Goal: Task Accomplishment & Management: Manage account settings

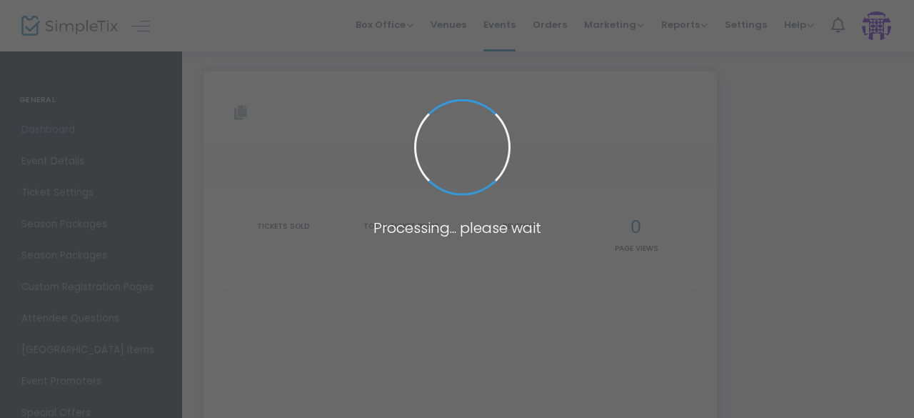
type input "[URL][DOMAIN_NAME][DEMOGRAPHIC_DATA]"
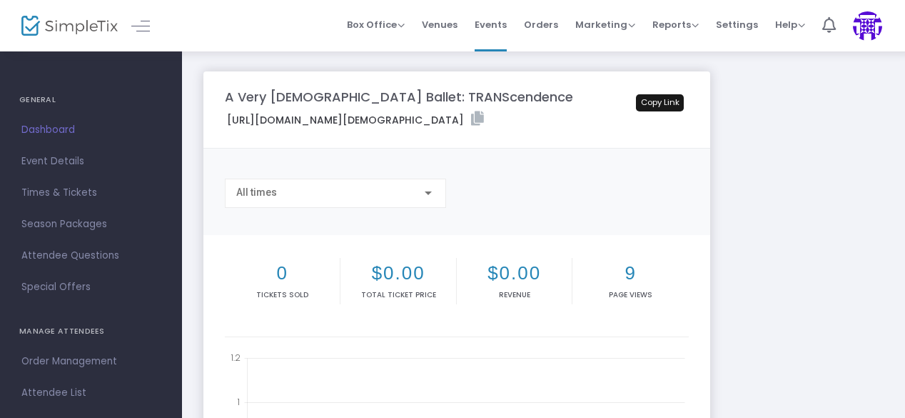
click at [484, 118] on icon at bounding box center [477, 118] width 13 height 14
click at [57, 188] on span "Times & Tickets" at bounding box center [90, 192] width 139 height 19
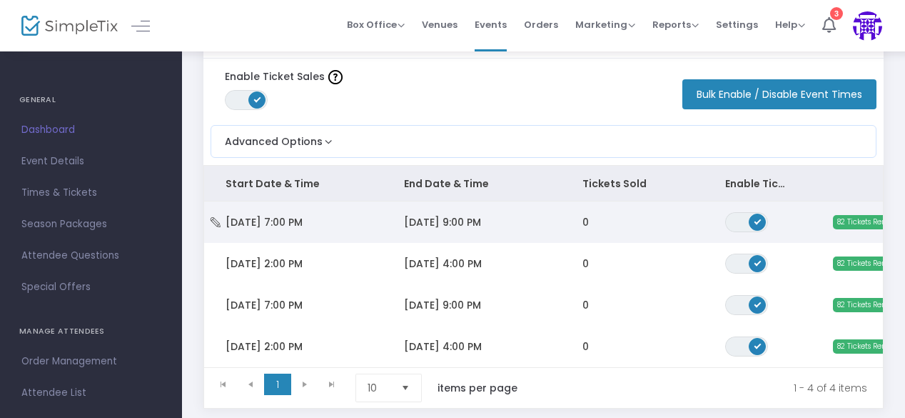
scroll to position [61, 0]
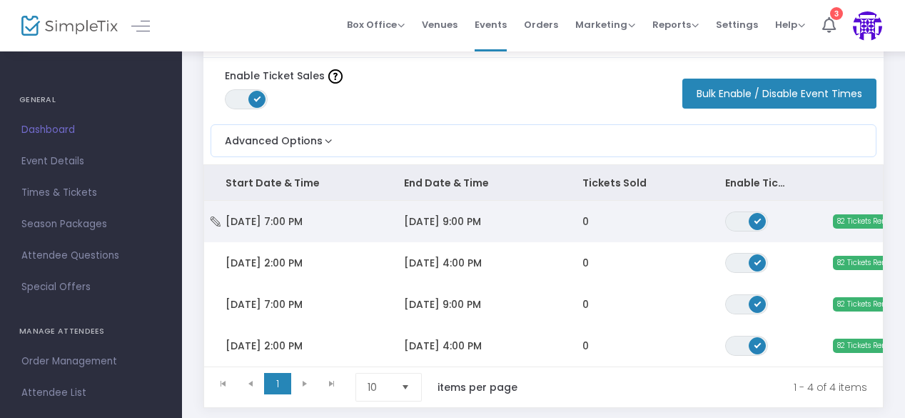
click at [852, 223] on span "82 Tickets Remaining" at bounding box center [875, 221] width 85 height 14
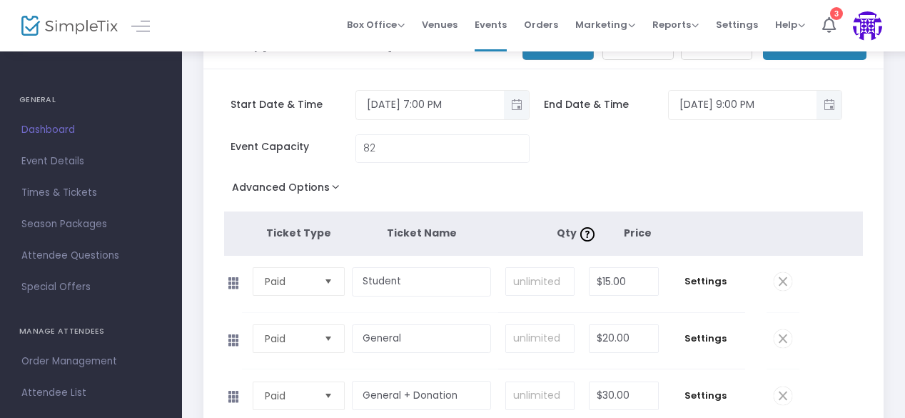
scroll to position [49, 0]
click at [420, 153] on input "82" at bounding box center [442, 149] width 173 height 27
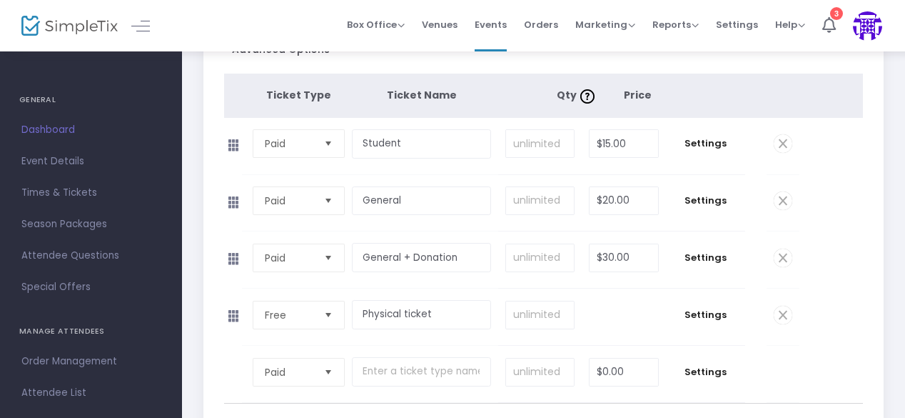
scroll to position [188, 0]
click at [782, 308] on span at bounding box center [783, 314] width 19 height 19
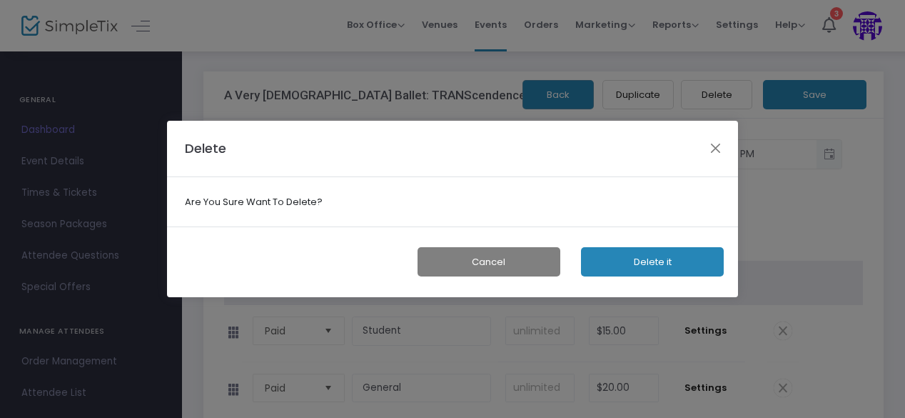
scroll to position [0, 0]
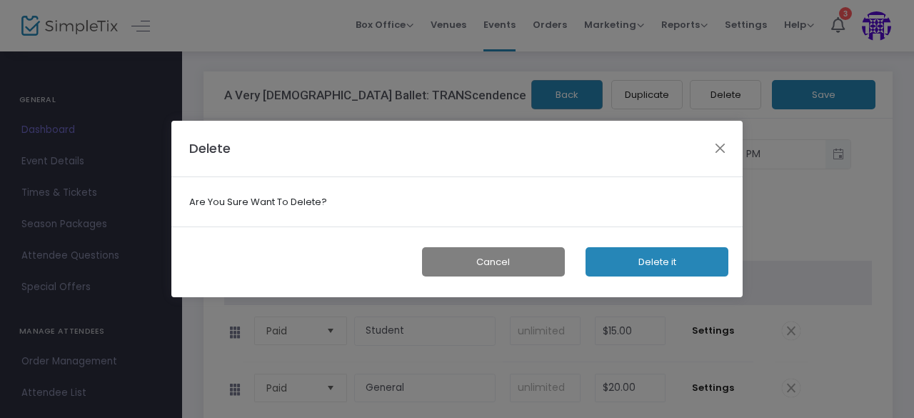
click at [670, 268] on button "Delete it" at bounding box center [656, 261] width 143 height 29
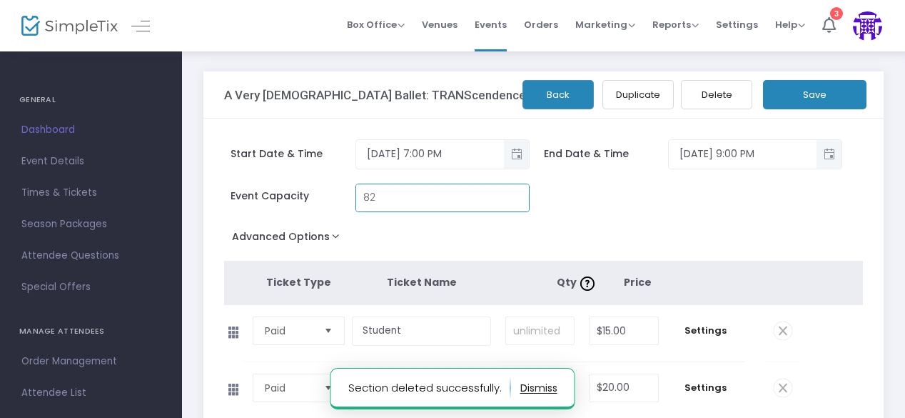
click at [410, 203] on input "82" at bounding box center [442, 197] width 173 height 27
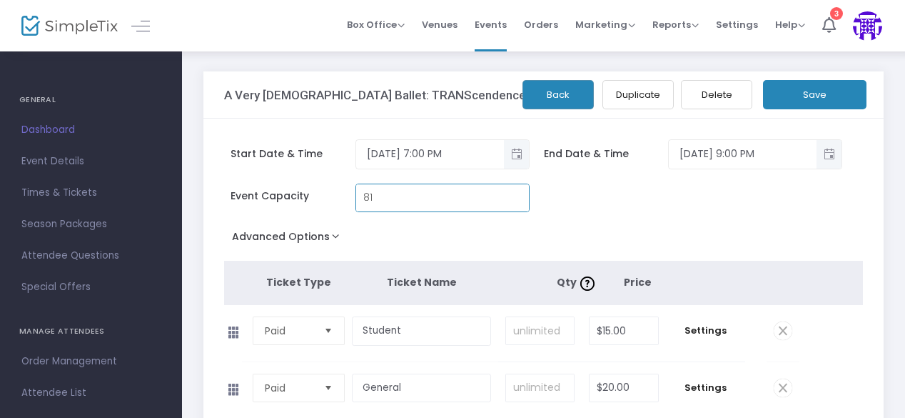
type input "81"
click at [807, 96] on button "Save" at bounding box center [814, 94] width 103 height 29
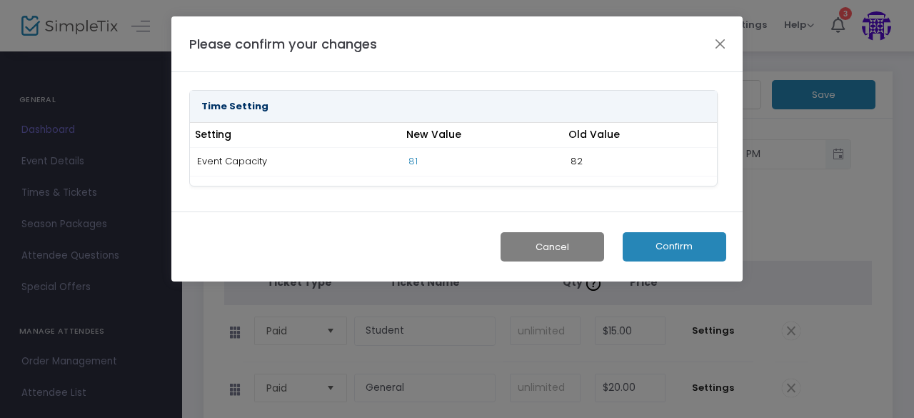
click at [676, 249] on button "Confirm" at bounding box center [673, 246] width 103 height 29
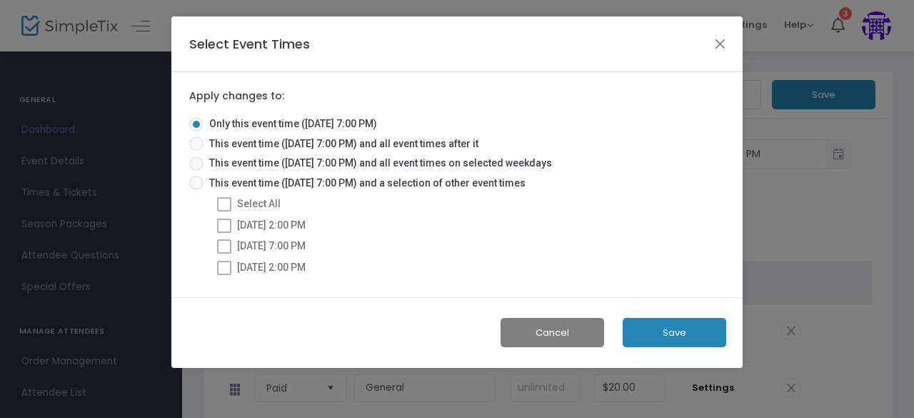
click at [272, 143] on span "This event time ([DATE] 7:00 PM) and all event times after it" at bounding box center [340, 143] width 275 height 15
click at [196, 151] on input "This event time ([DATE] 7:00 PM) and all event times after it" at bounding box center [196, 151] width 1 height 1
radio input "true"
click at [692, 329] on button "Save" at bounding box center [673, 332] width 103 height 29
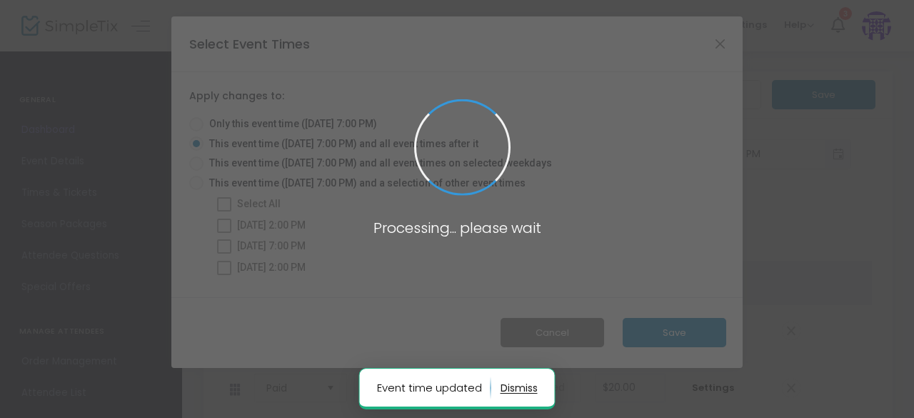
radio input "true"
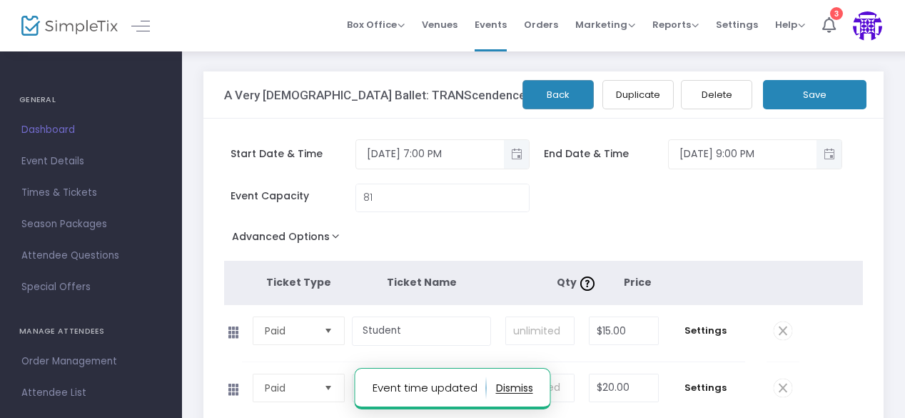
click at [565, 85] on button "Back" at bounding box center [557, 94] width 71 height 29
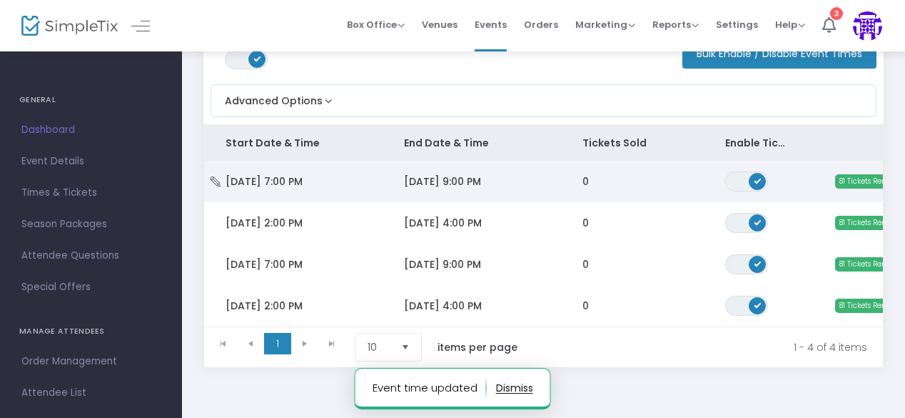
scroll to position [107, 0]
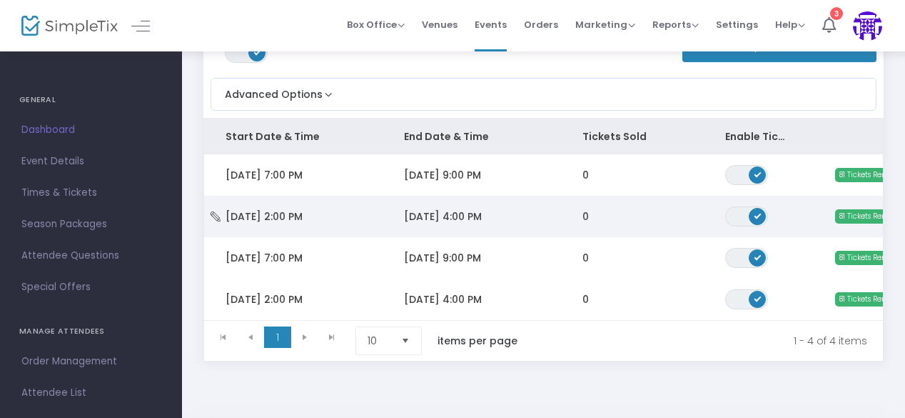
click at [482, 212] on span "[DATE] 4:00 PM" at bounding box center [443, 216] width 78 height 14
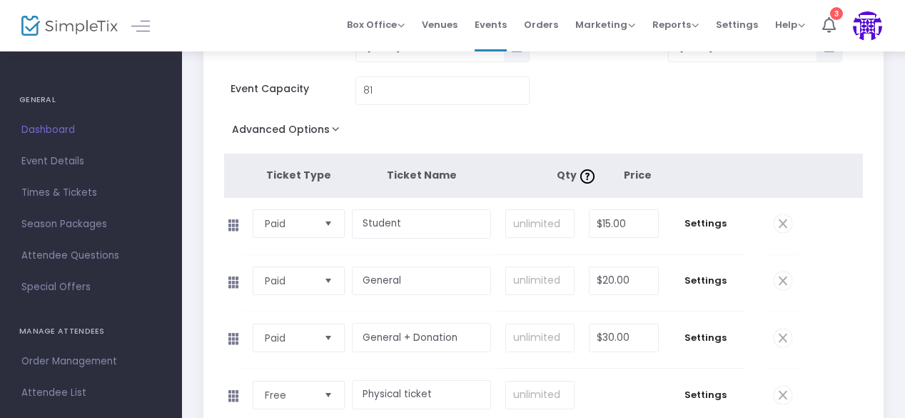
scroll to position [179, 0]
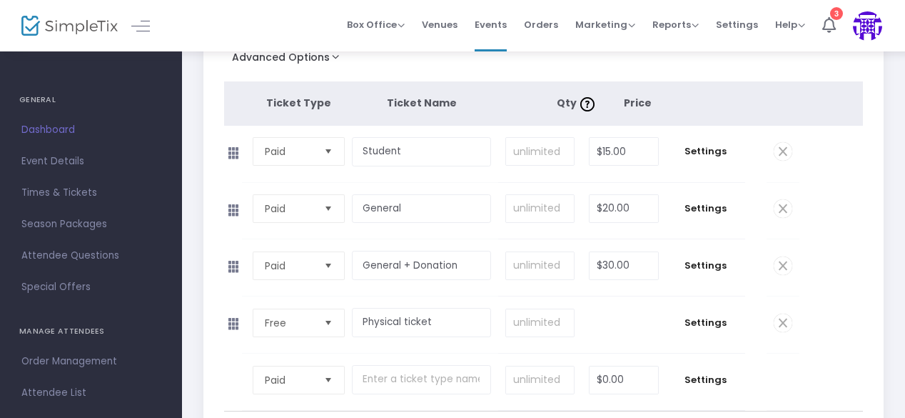
click at [792, 315] on td at bounding box center [783, 324] width 33 height 56
click at [784, 315] on span at bounding box center [783, 322] width 19 height 19
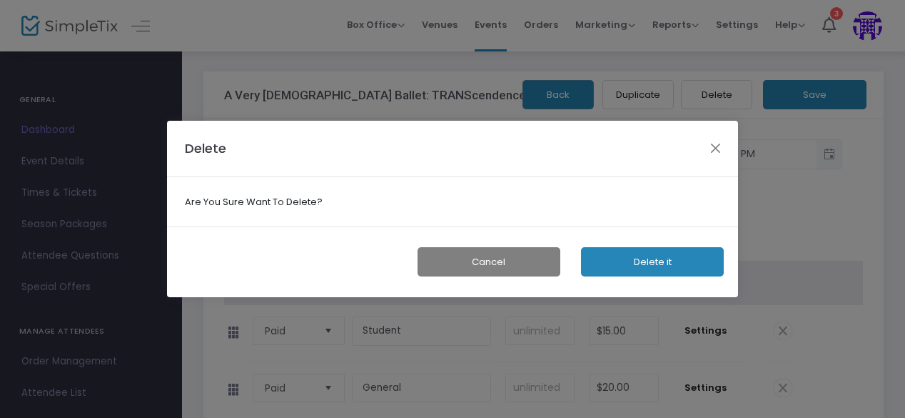
scroll to position [0, 0]
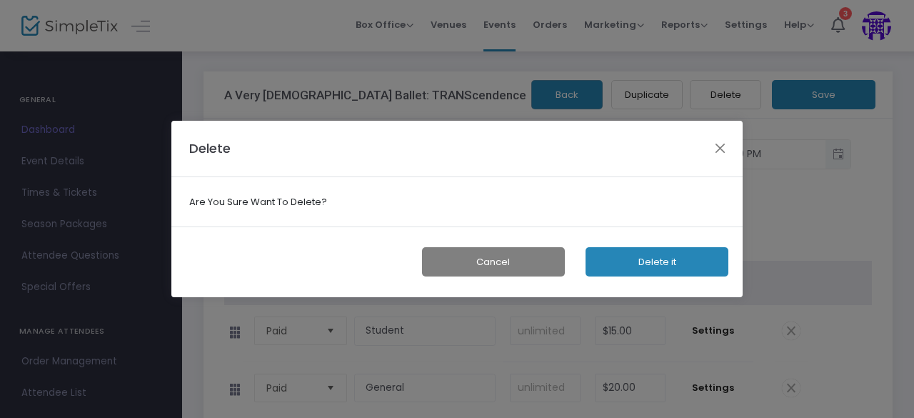
click at [618, 257] on button "Delete it" at bounding box center [656, 261] width 143 height 29
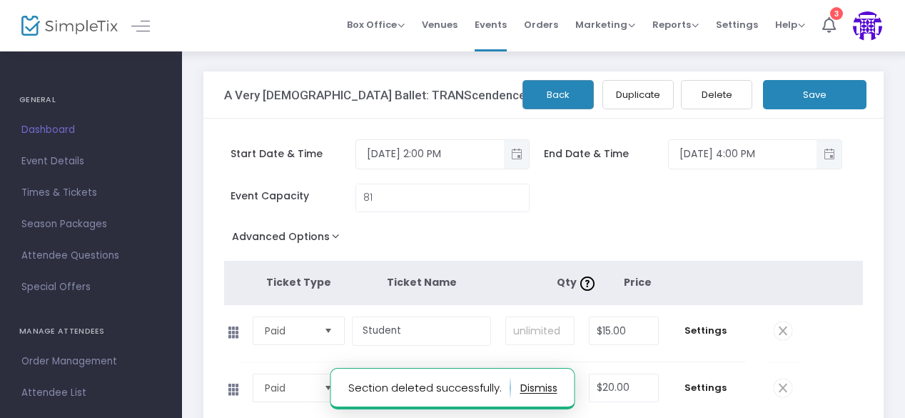
click at [817, 88] on button "Save" at bounding box center [814, 94] width 103 height 29
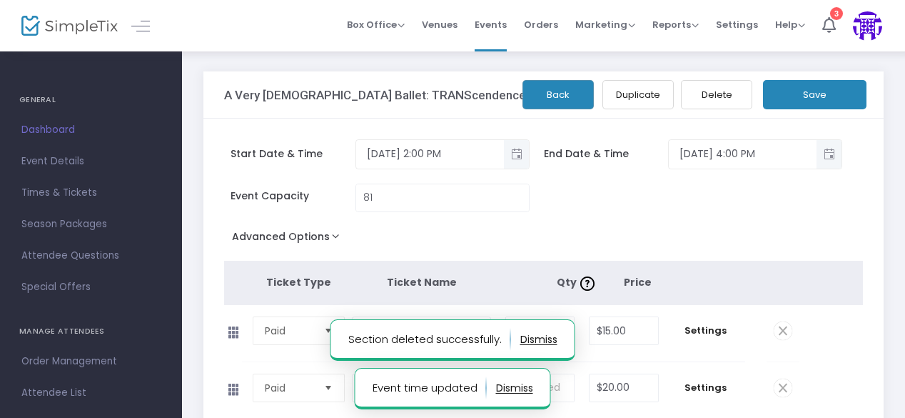
click at [548, 95] on button "Back" at bounding box center [557, 94] width 71 height 29
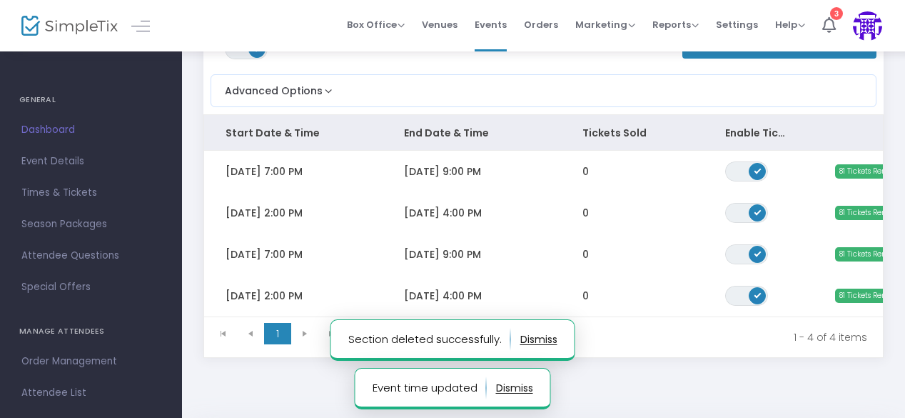
scroll to position [146, 0]
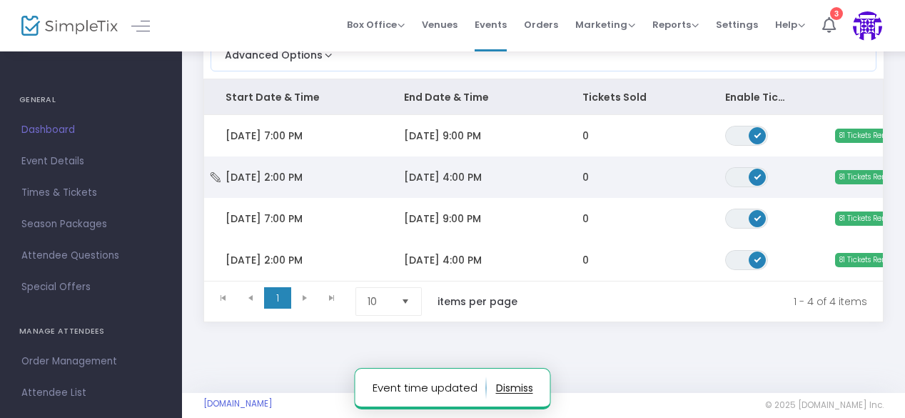
click at [617, 183] on td "0" at bounding box center [632, 176] width 143 height 41
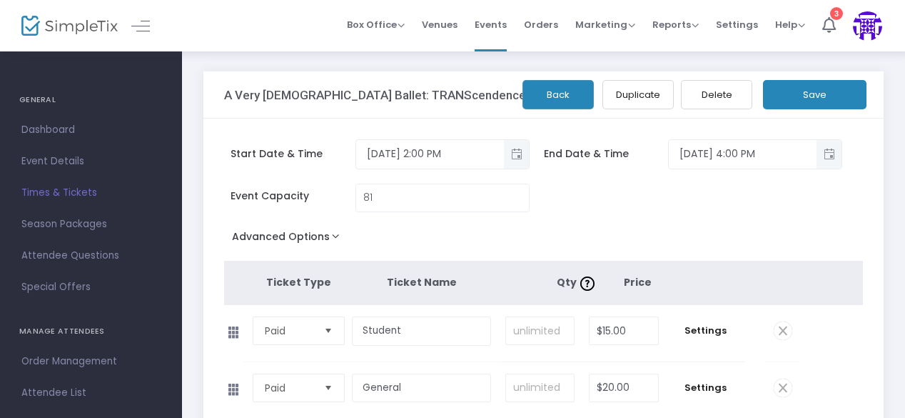
click at [567, 91] on button "Back" at bounding box center [557, 94] width 71 height 29
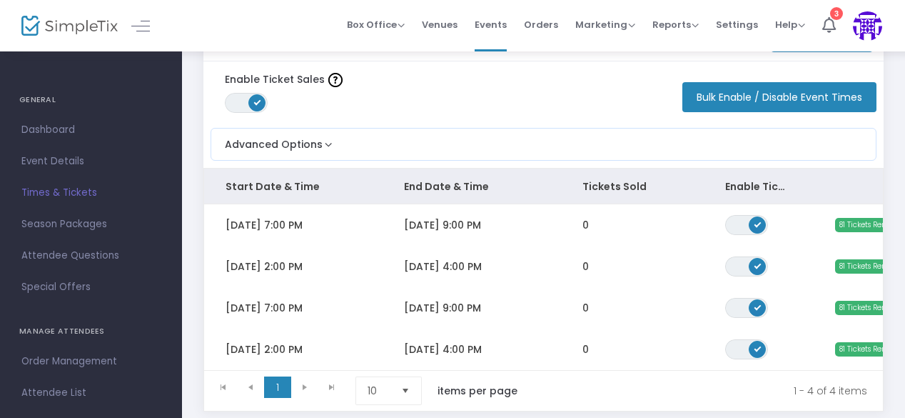
scroll to position [74, 0]
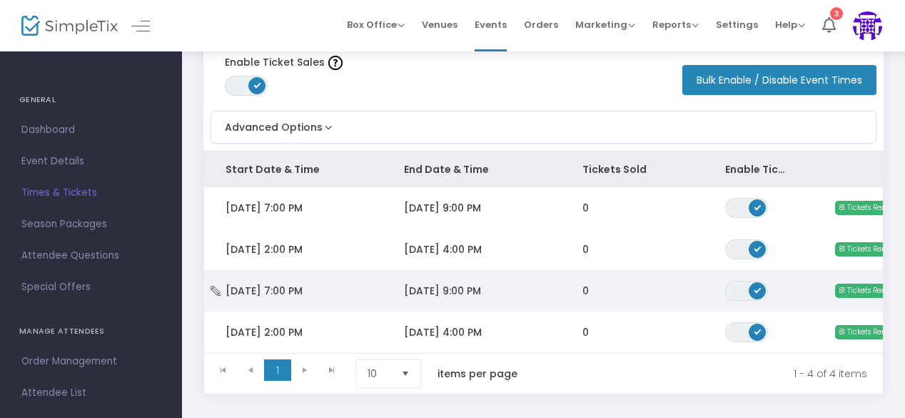
click at [481, 286] on span "[DATE] 9:00 PM" at bounding box center [442, 290] width 77 height 14
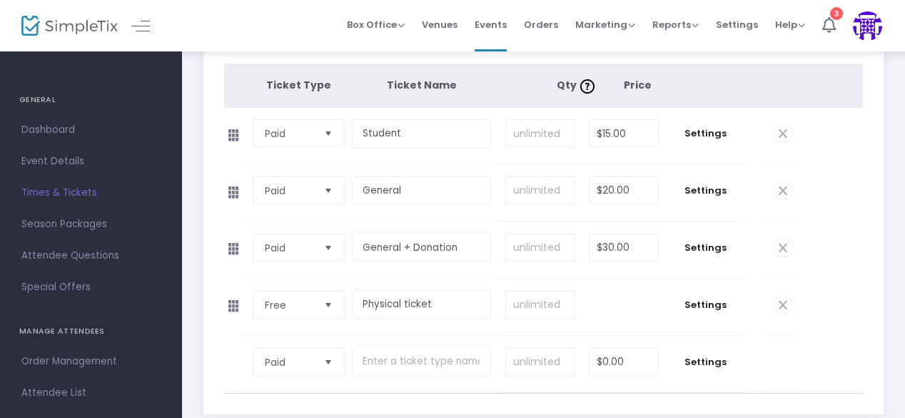
scroll to position [198, 0]
click at [782, 300] on span at bounding box center [783, 304] width 19 height 19
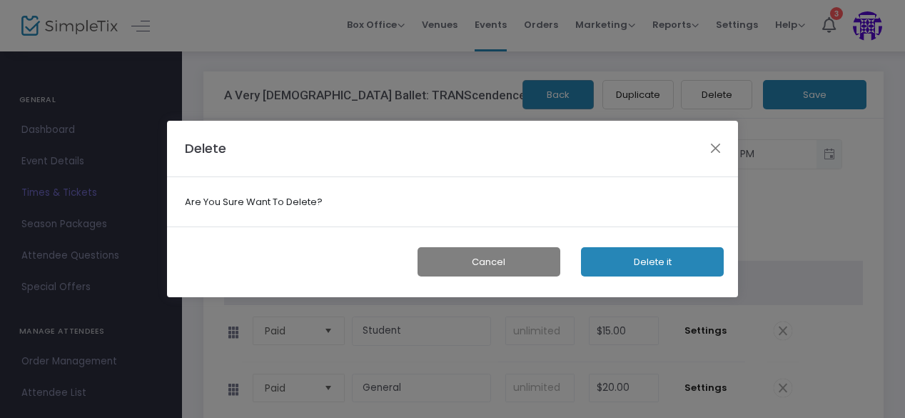
scroll to position [0, 0]
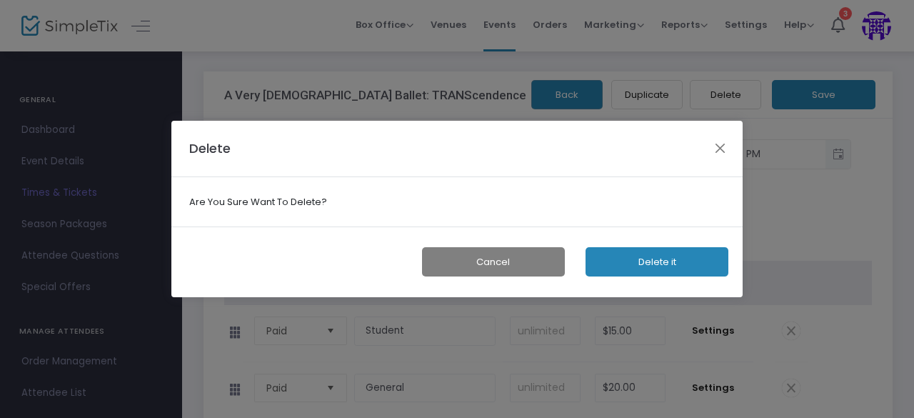
click at [660, 262] on button "Delete it" at bounding box center [656, 261] width 143 height 29
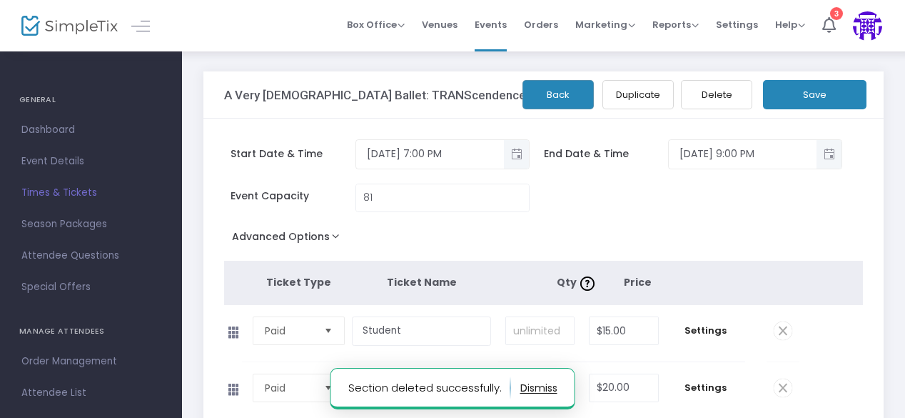
click at [789, 91] on button "Save" at bounding box center [814, 94] width 103 height 29
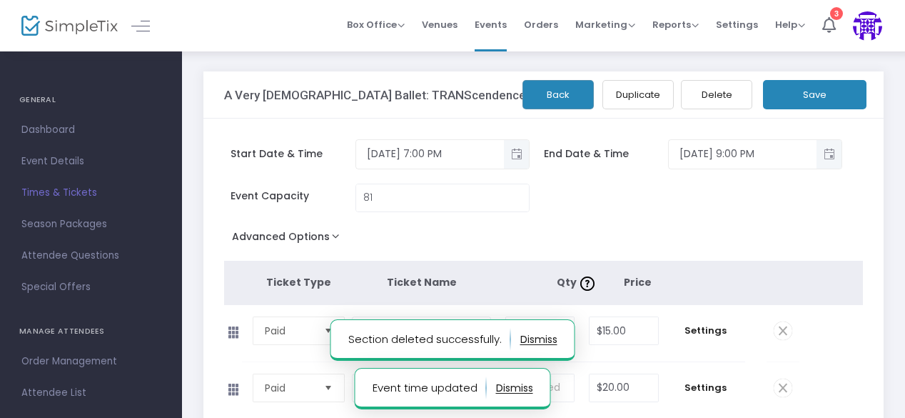
click at [547, 95] on button "Back" at bounding box center [557, 94] width 71 height 29
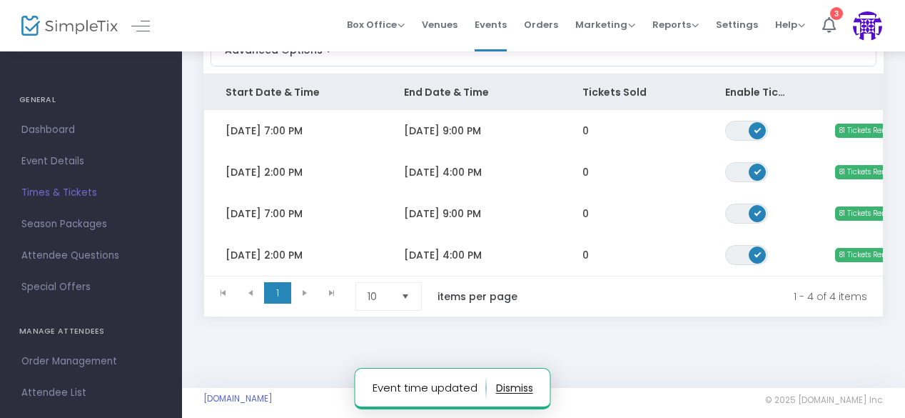
scroll to position [171, 0]
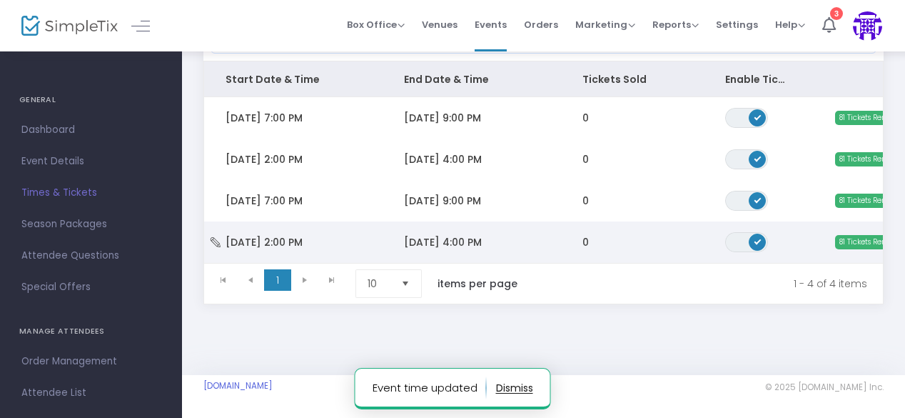
click at [442, 235] on span "[DATE] 4:00 PM" at bounding box center [443, 242] width 78 height 14
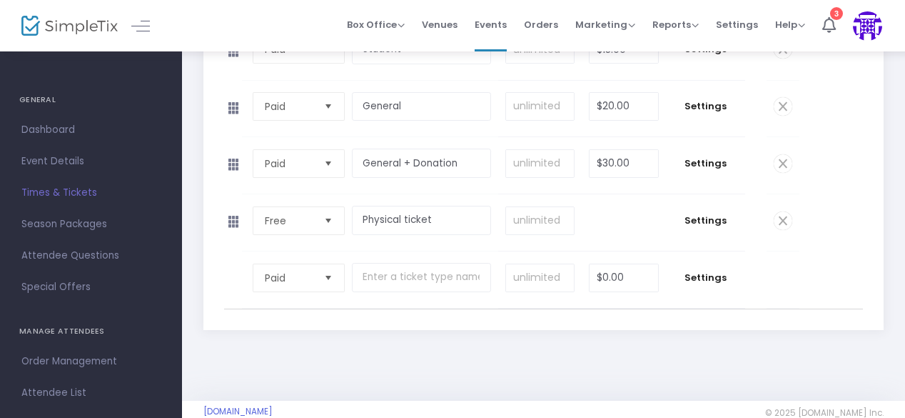
scroll to position [286, 0]
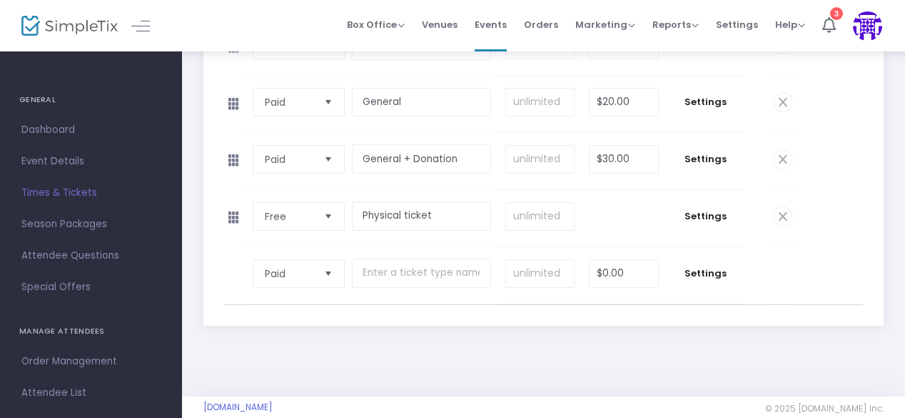
click at [782, 209] on span at bounding box center [783, 216] width 19 height 19
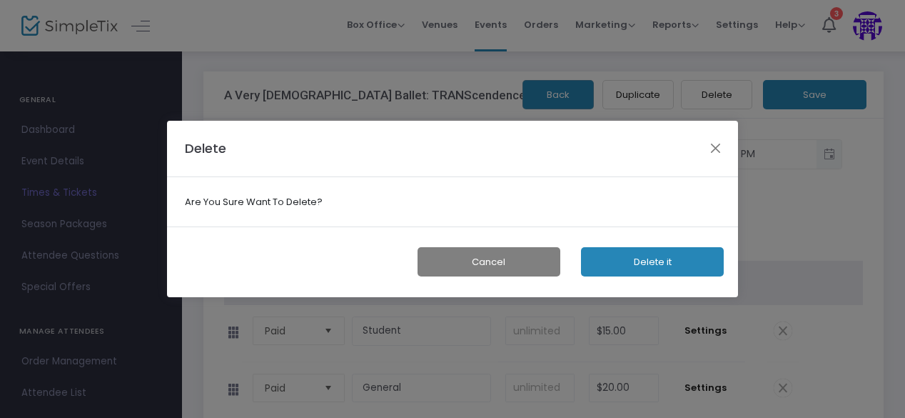
scroll to position [0, 0]
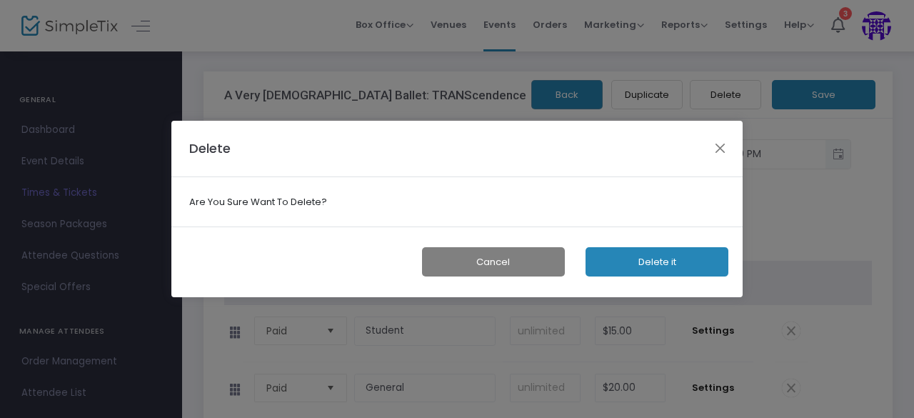
click at [613, 266] on button "Delete it" at bounding box center [656, 261] width 143 height 29
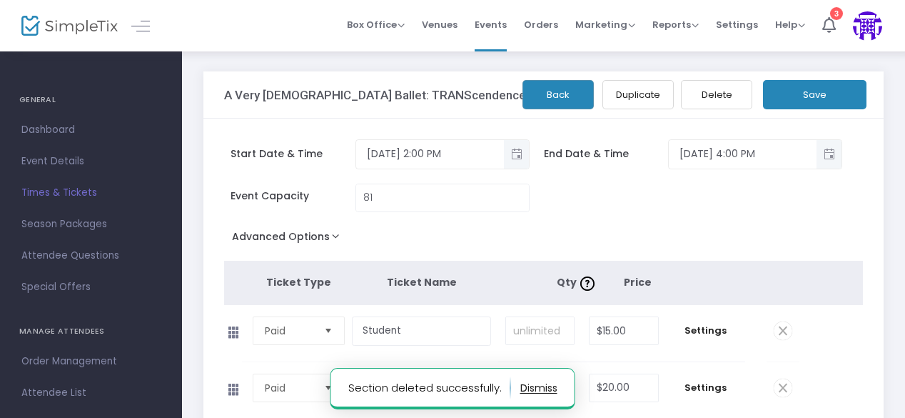
click at [813, 94] on button "Save" at bounding box center [814, 94] width 103 height 29
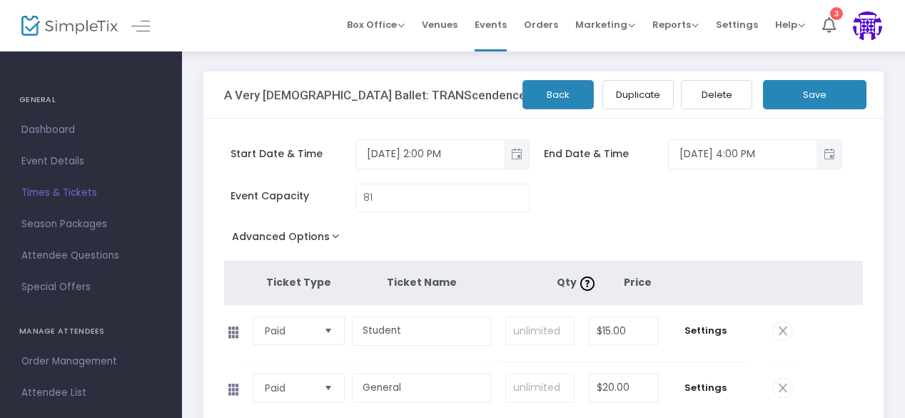
click at [837, 91] on button "Save" at bounding box center [814, 94] width 103 height 29
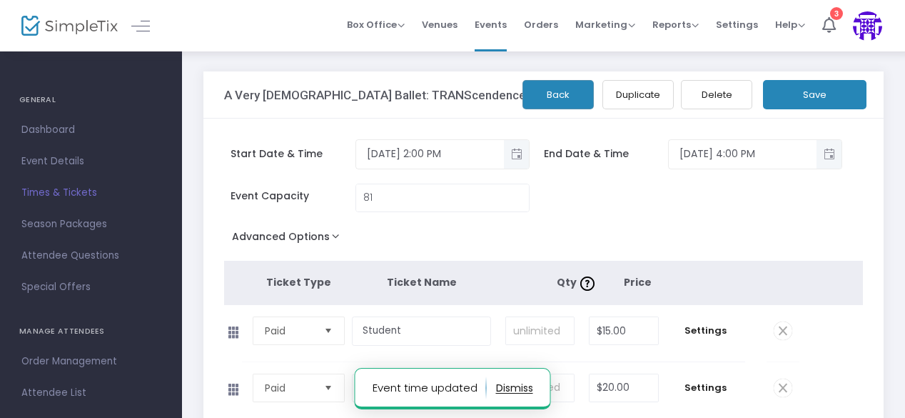
click at [563, 94] on button "Back" at bounding box center [557, 94] width 71 height 29
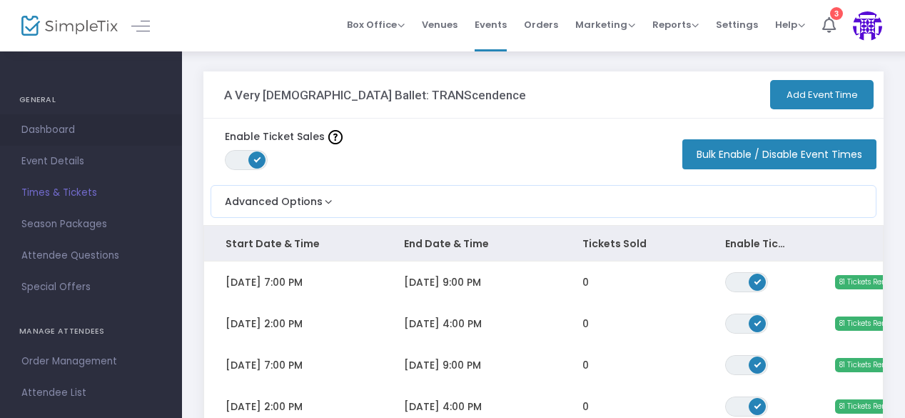
click at [53, 131] on span "Dashboard" at bounding box center [90, 130] width 139 height 19
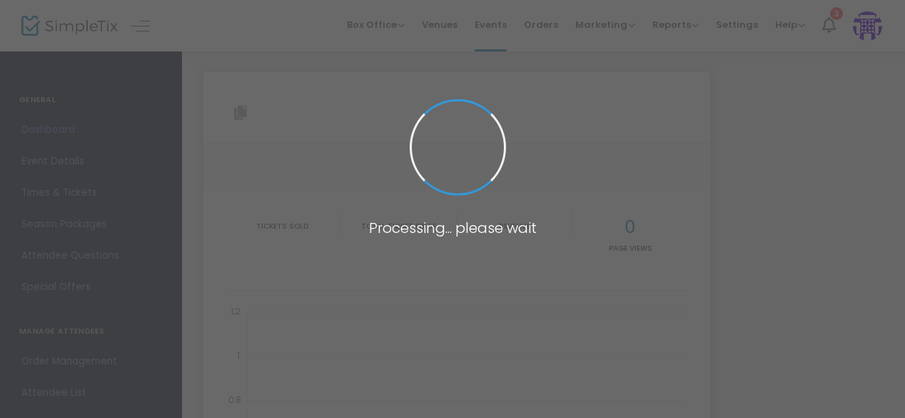
type input "[URL][DOMAIN_NAME][DEMOGRAPHIC_DATA]"
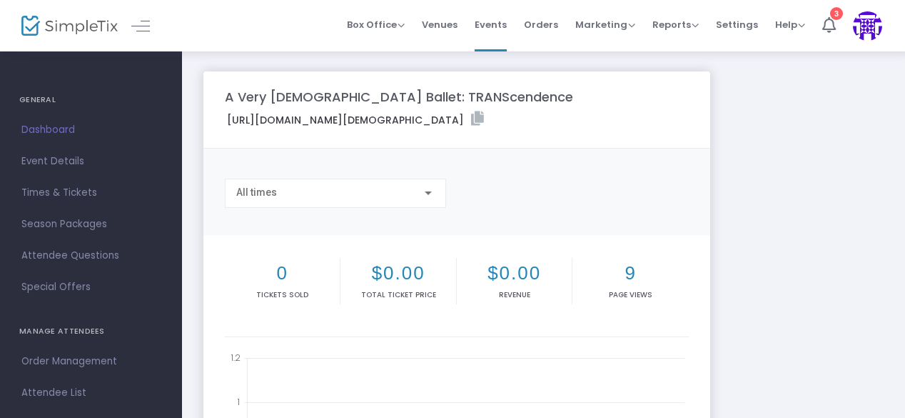
click at [484, 119] on label "[URL][DOMAIN_NAME][DEMOGRAPHIC_DATA]" at bounding box center [355, 119] width 257 height 16
click at [484, 122] on label "[URL][DOMAIN_NAME][DEMOGRAPHIC_DATA]" at bounding box center [355, 119] width 257 height 16
click at [484, 116] on icon at bounding box center [477, 118] width 13 height 14
